Goal: Task Accomplishment & Management: Complete application form

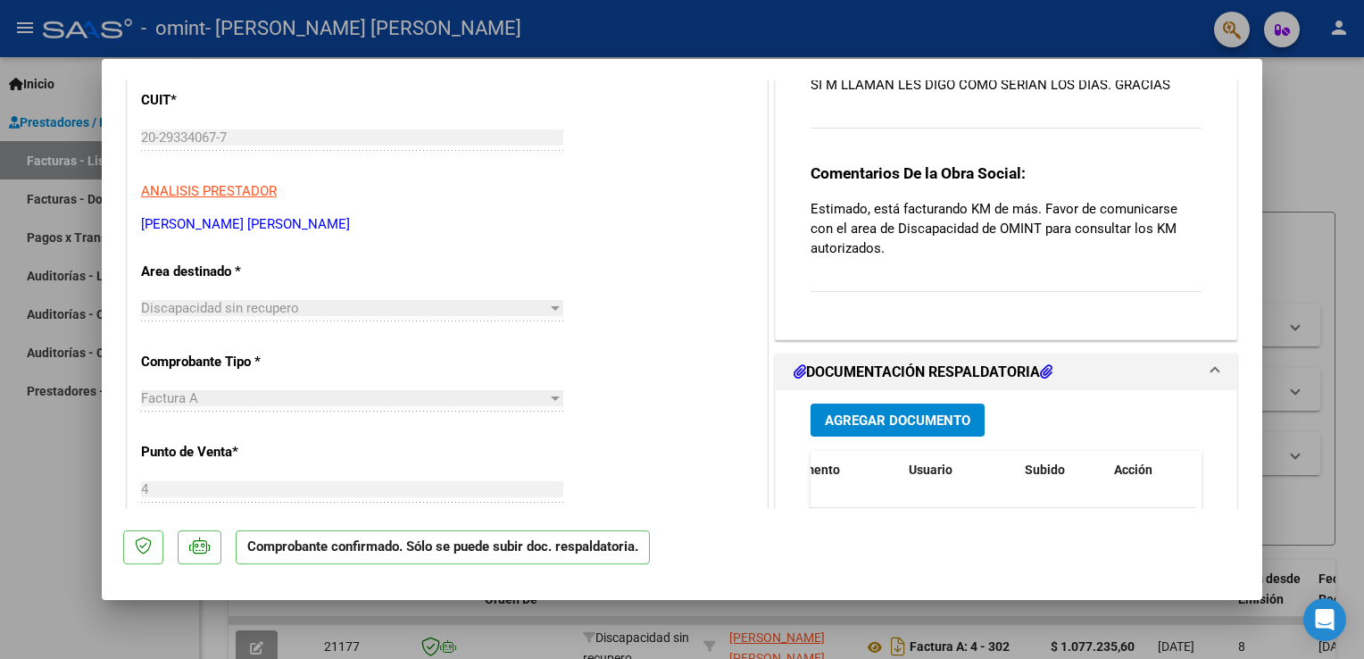
scroll to position [207, 0]
click at [1152, 259] on p "Estimado, está facturando KM de más. Favor de comunicarse con el area de Discap…" at bounding box center [1006, 230] width 391 height 59
click at [978, 243] on p "Estimado, está facturando KM de más. Favor de comunicarse con el area de Discap…" at bounding box center [1006, 230] width 391 height 59
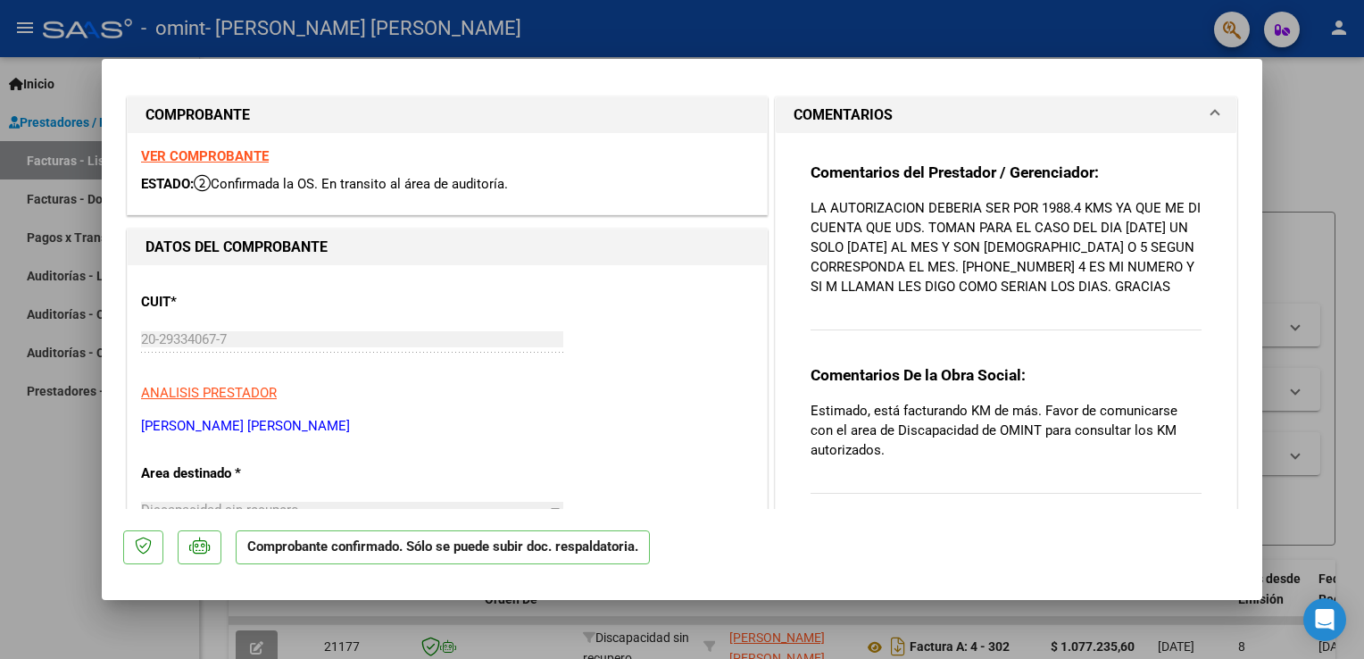
scroll to position [0, 0]
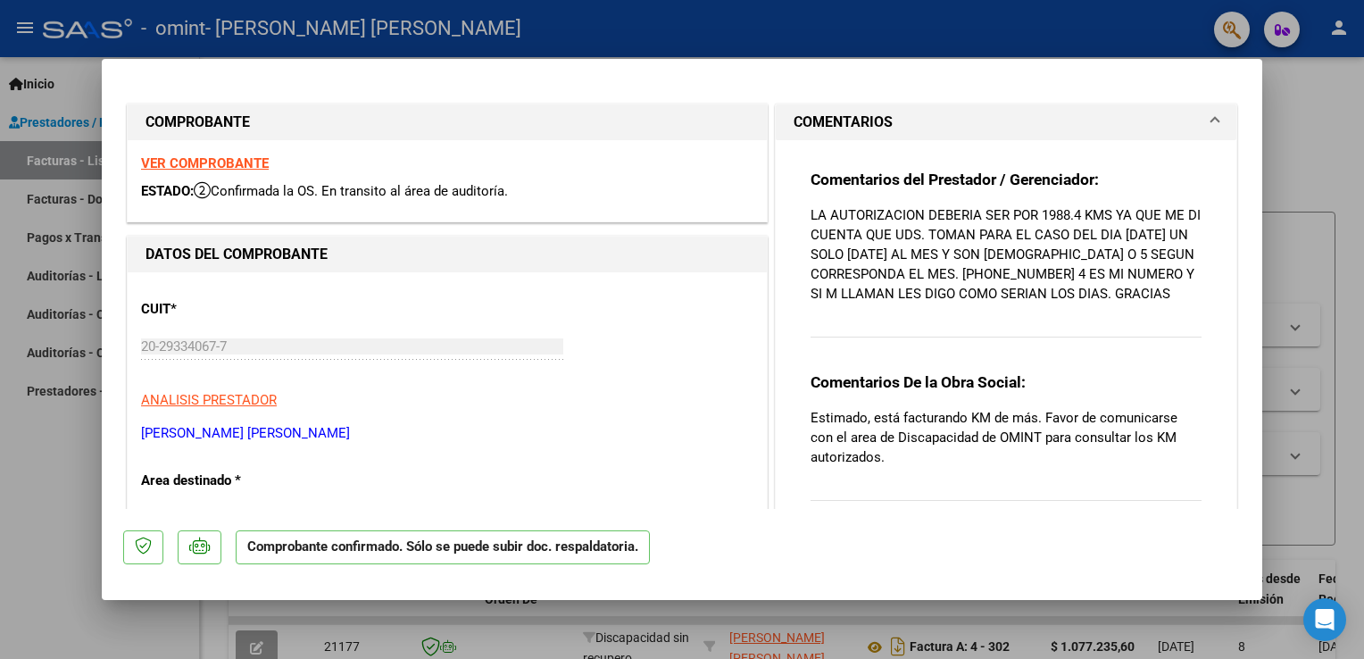
click at [875, 122] on h1 "COMENTARIOS" at bounding box center [843, 122] width 99 height 21
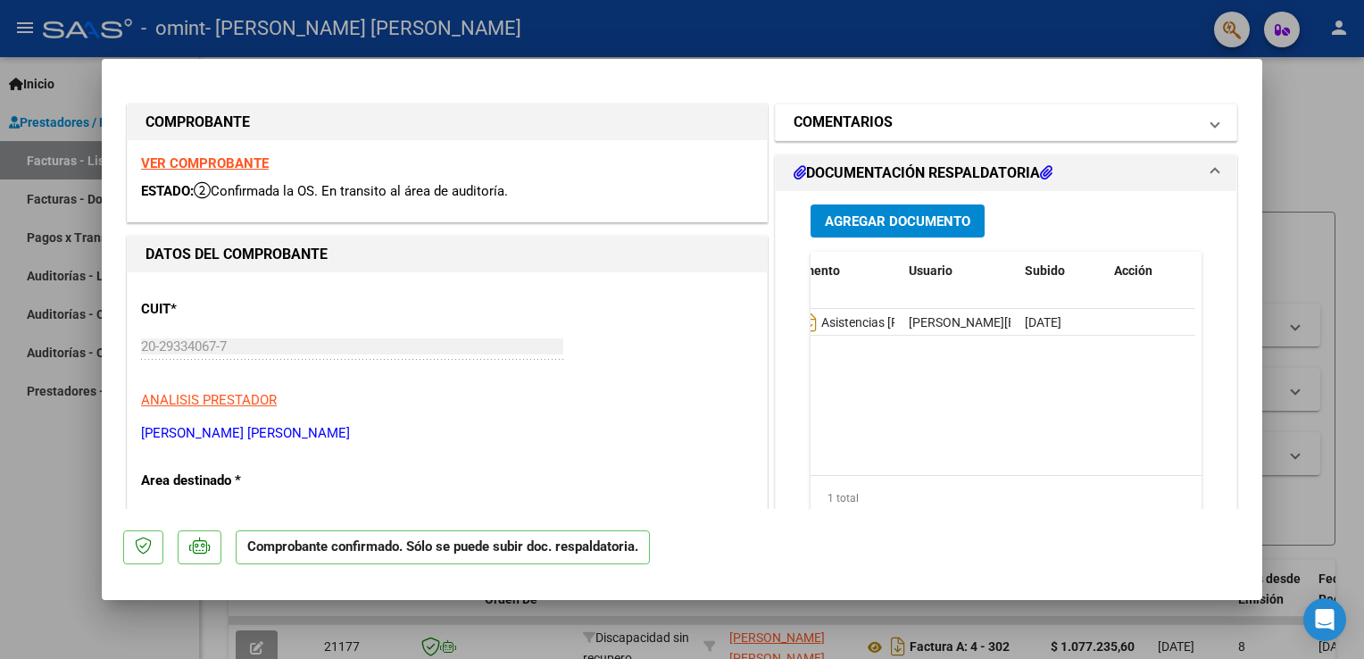
click at [875, 122] on h1 "COMENTARIOS" at bounding box center [843, 122] width 99 height 21
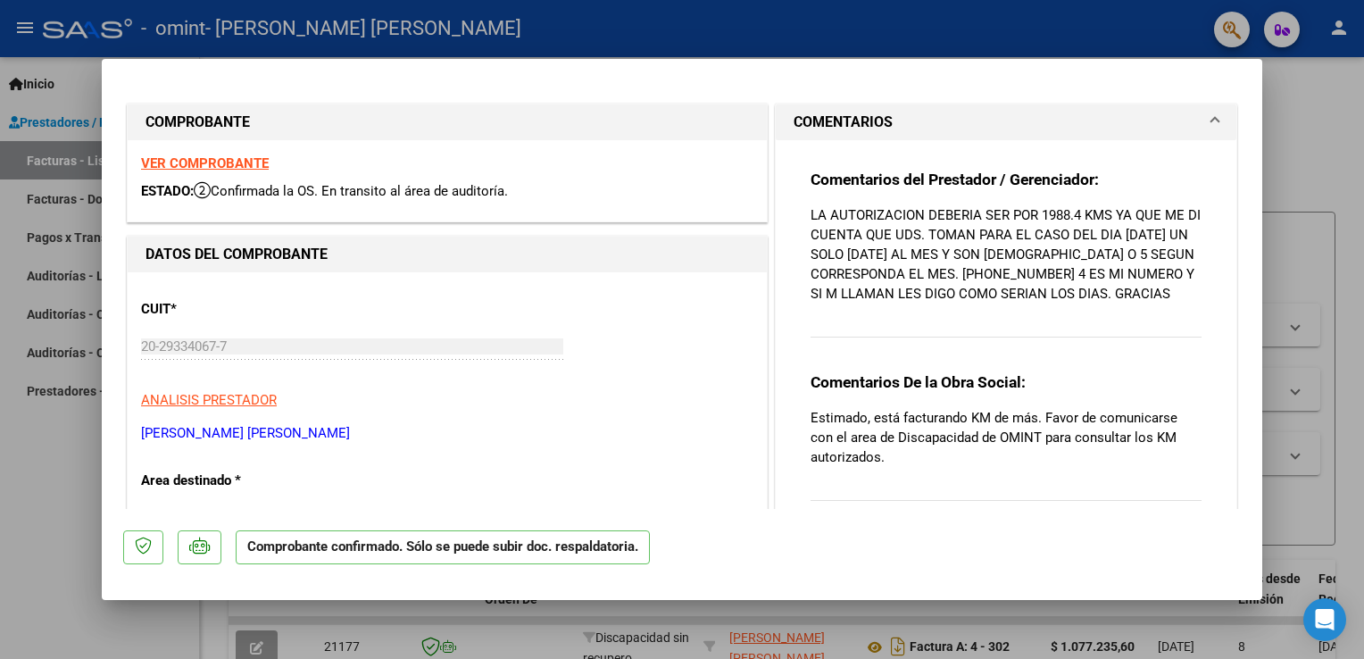
type input "$ 0,00"
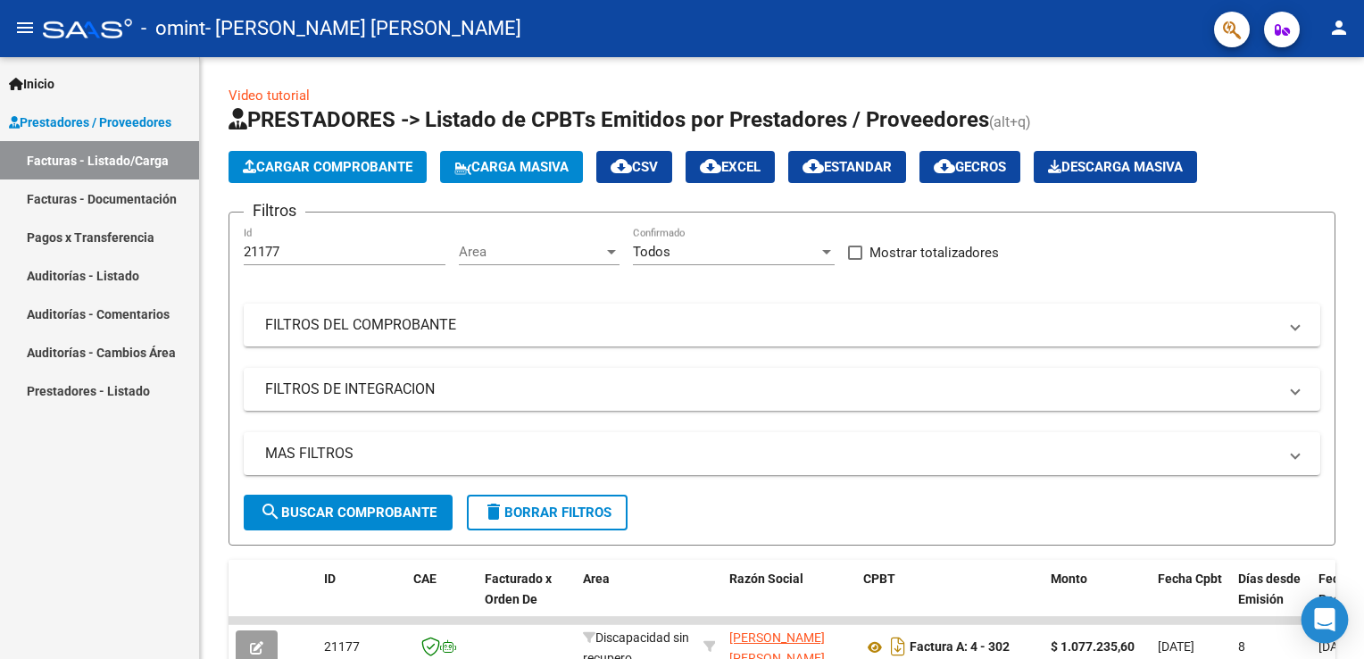
click at [1325, 613] on icon "Open Intercom Messenger" at bounding box center [1324, 619] width 21 height 23
